Goal: Task Accomplishment & Management: Use online tool/utility

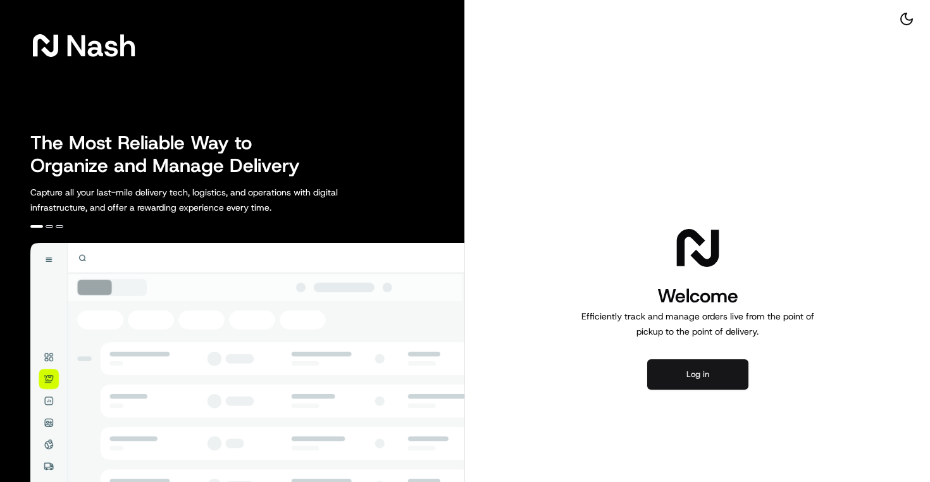
click at [689, 378] on button "Log in" at bounding box center [697, 374] width 101 height 30
